Goal: Task Accomplishment & Management: Understand process/instructions

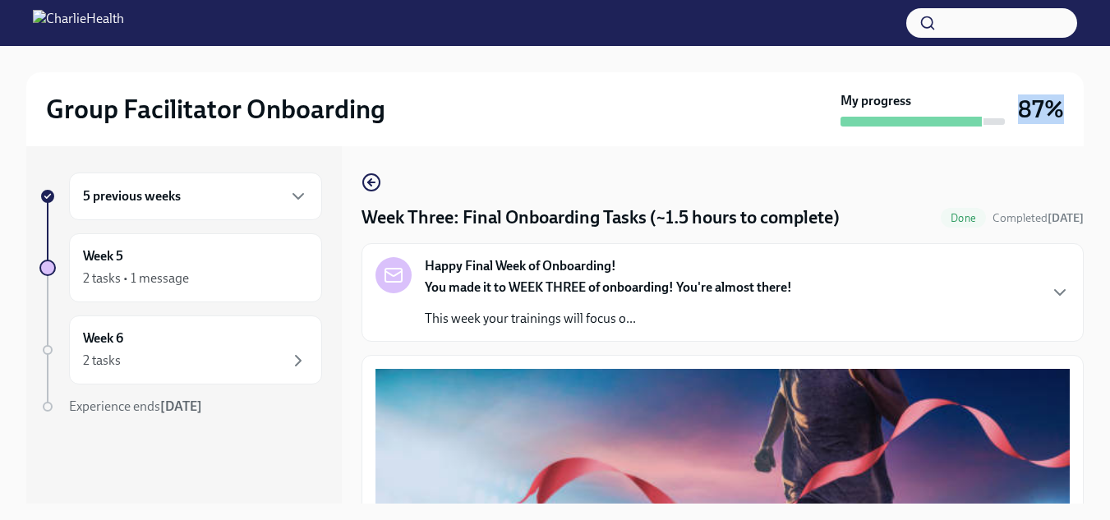
drag, startPoint x: 849, startPoint y: 131, endPoint x: 1068, endPoint y: 140, distance: 218.7
click at [1068, 140] on div "Group Facilitator Onboarding My progress 87%" at bounding box center [554, 109] width 1057 height 74
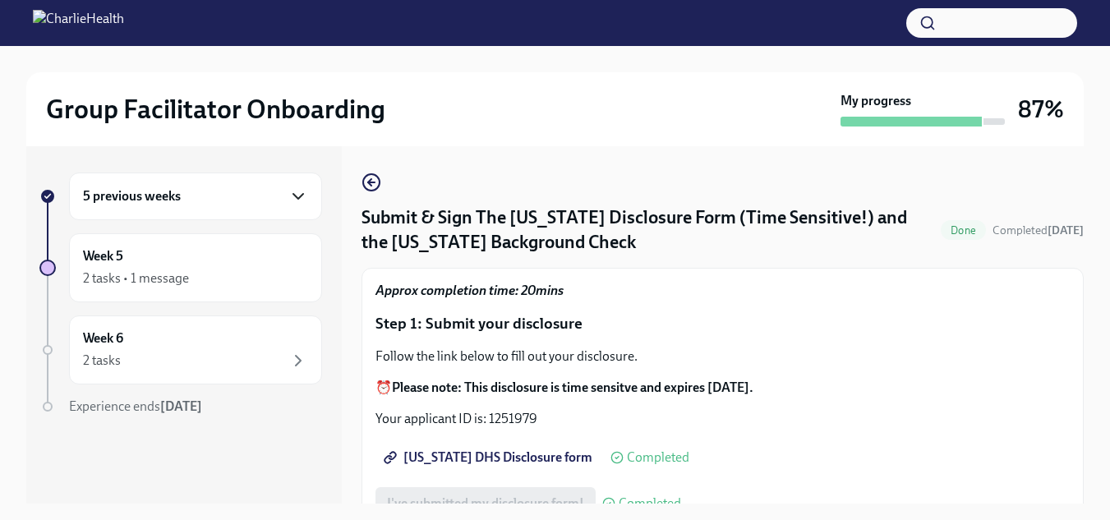
click at [301, 197] on icon "button" at bounding box center [298, 196] width 10 height 5
